Goal: Task Accomplishment & Management: Manage account settings

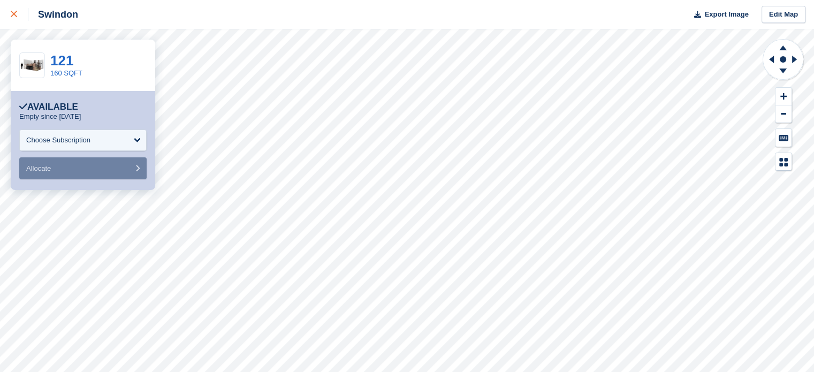
click at [11, 14] on icon at bounding box center [14, 14] width 6 height 6
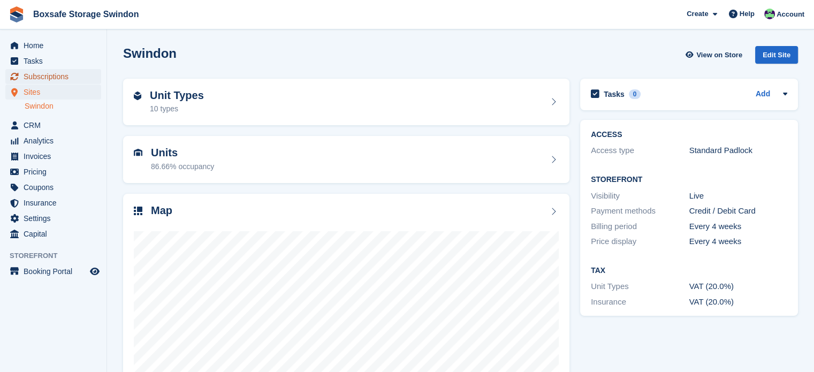
click at [70, 77] on span "Subscriptions" at bounding box center [56, 76] width 64 height 15
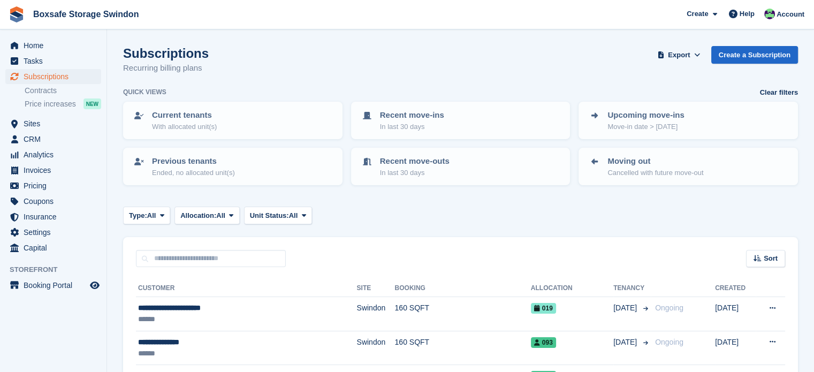
click at [203, 264] on input "text" at bounding box center [211, 259] width 150 height 18
type input "*********"
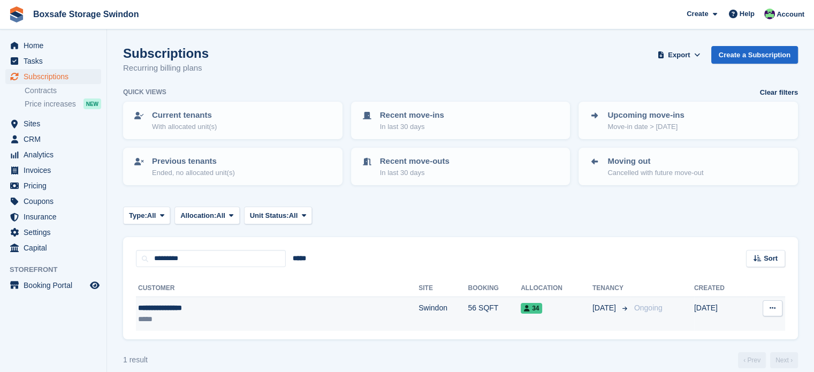
click at [418, 320] on td "Swindon" at bounding box center [442, 314] width 49 height 34
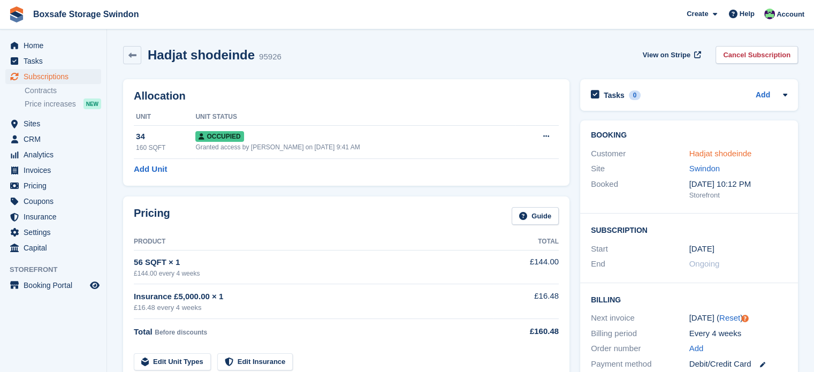
click at [738, 156] on link "Hadjat shodeinde" at bounding box center [720, 153] width 63 height 9
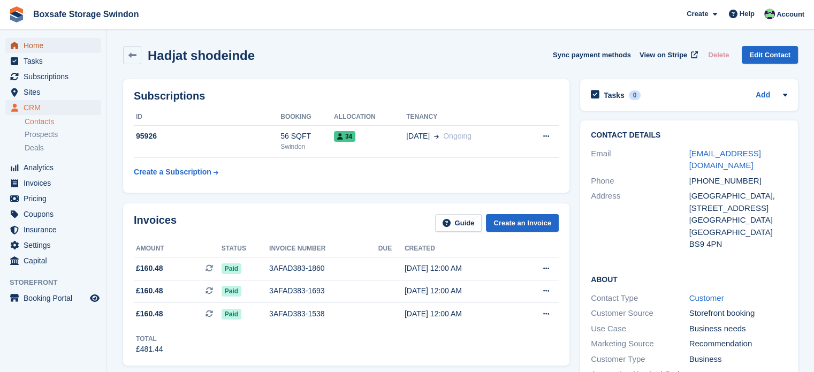
click at [34, 43] on span "Home" at bounding box center [56, 45] width 64 height 15
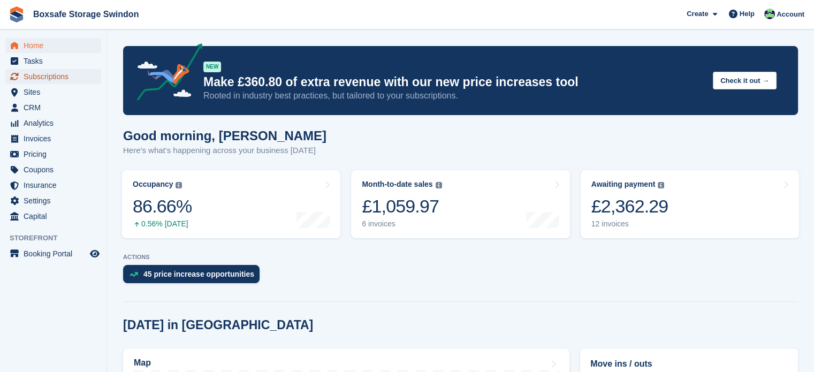
click at [48, 75] on span "Subscriptions" at bounding box center [56, 76] width 64 height 15
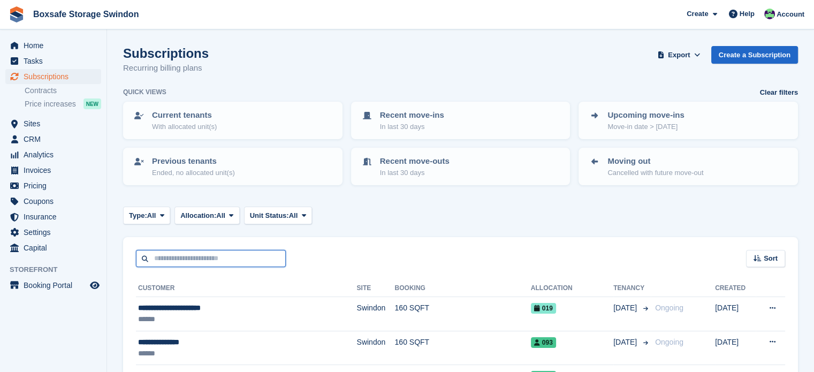
click at [197, 251] on input "text" at bounding box center [211, 259] width 150 height 18
click at [197, 254] on input "text" at bounding box center [211, 259] width 150 height 18
click at [162, 254] on input "text" at bounding box center [211, 259] width 150 height 18
type input "**"
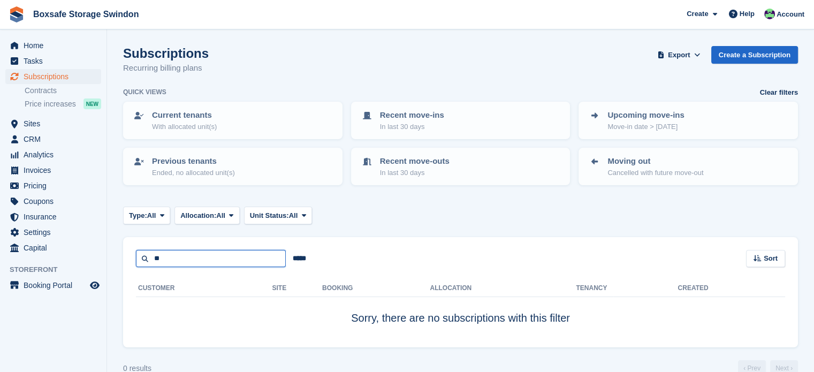
click at [174, 253] on input "**" at bounding box center [211, 259] width 150 height 18
type input "*"
type input "*********"
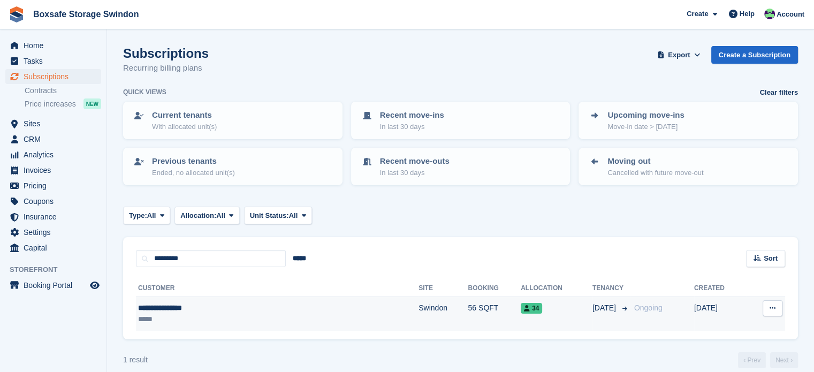
click at [630, 319] on td "Ongoing" at bounding box center [662, 314] width 64 height 34
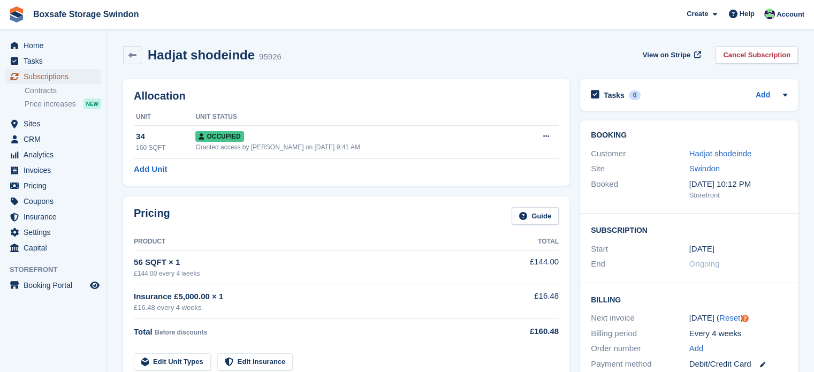
click at [62, 74] on span "Subscriptions" at bounding box center [56, 76] width 64 height 15
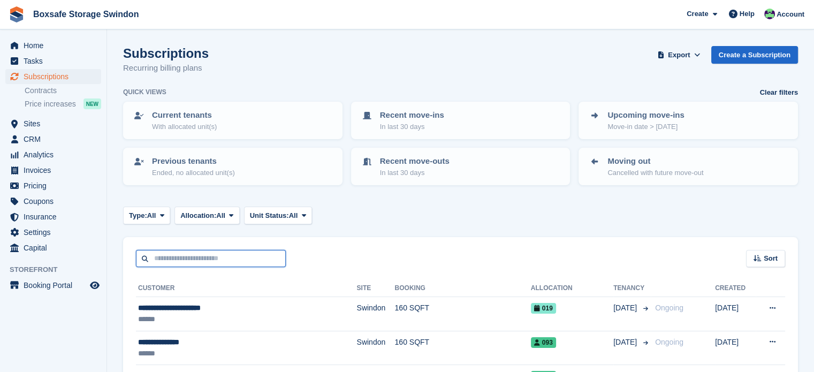
click at [190, 259] on input "text" at bounding box center [211, 259] width 150 height 18
click at [161, 259] on input "text" at bounding box center [211, 259] width 150 height 18
click at [180, 259] on input "text" at bounding box center [211, 259] width 150 height 18
click at [248, 255] on input "text" at bounding box center [211, 259] width 150 height 18
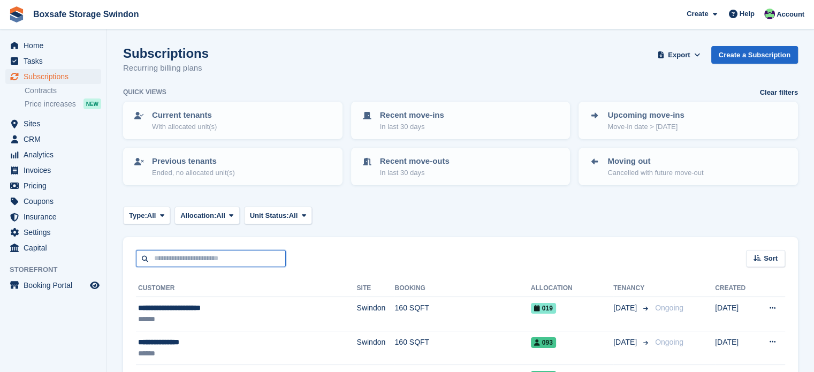
click at [208, 256] on input "text" at bounding box center [211, 259] width 150 height 18
click at [209, 260] on input "text" at bounding box center [211, 259] width 150 height 18
click at [242, 265] on input "text" at bounding box center [211, 259] width 150 height 18
click at [241, 263] on input "text" at bounding box center [211, 259] width 150 height 18
click at [373, 253] on div "Sort Sort by Customer name Date created Move in date Move out date Created (old…" at bounding box center [460, 252] width 675 height 30
